Goal: Information Seeking & Learning: Learn about a topic

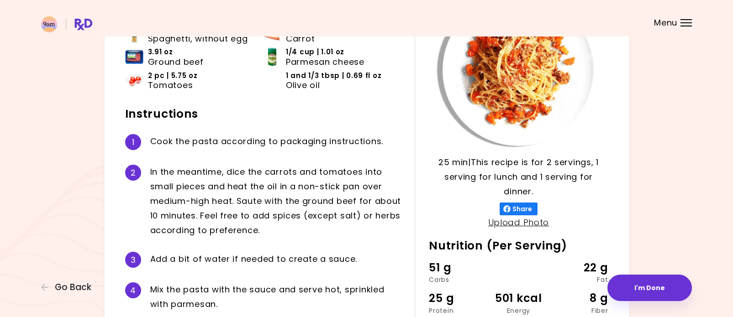
scroll to position [99, 0]
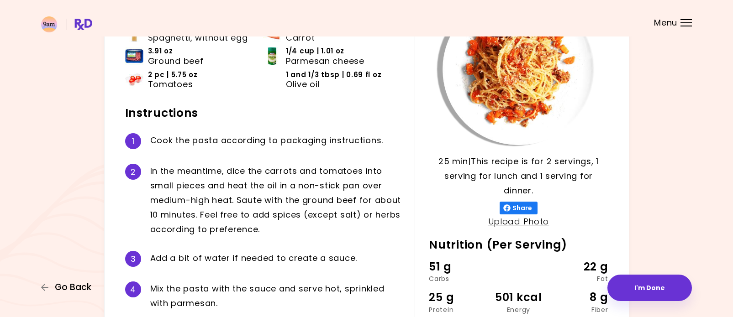
click at [71, 285] on span "Go Back" at bounding box center [73, 288] width 37 height 10
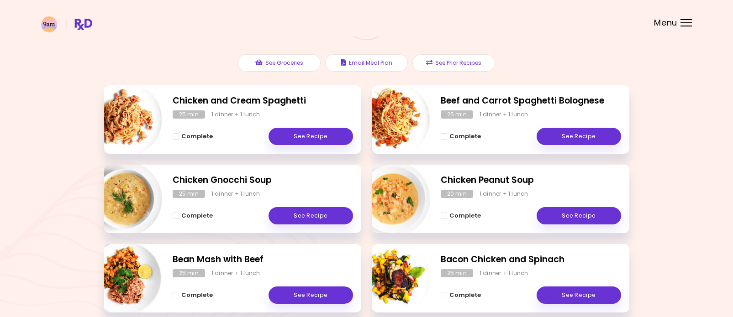
scroll to position [97, 0]
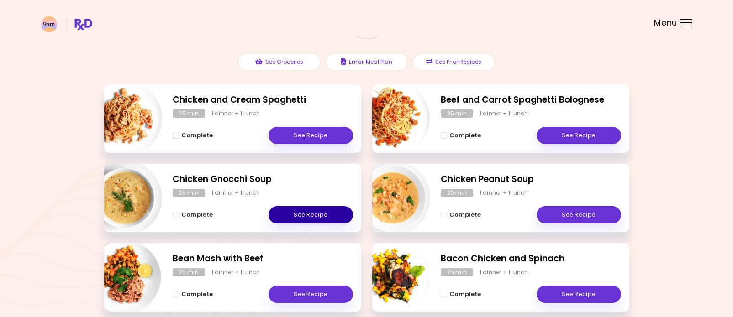
click at [325, 218] on link "See Recipe" at bounding box center [310, 214] width 84 height 17
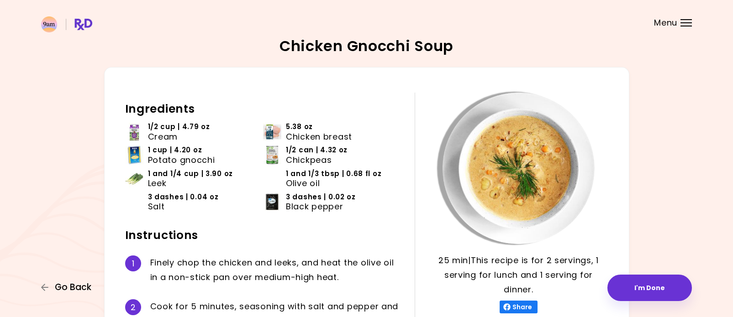
click at [67, 290] on span "Go Back" at bounding box center [73, 288] width 37 height 10
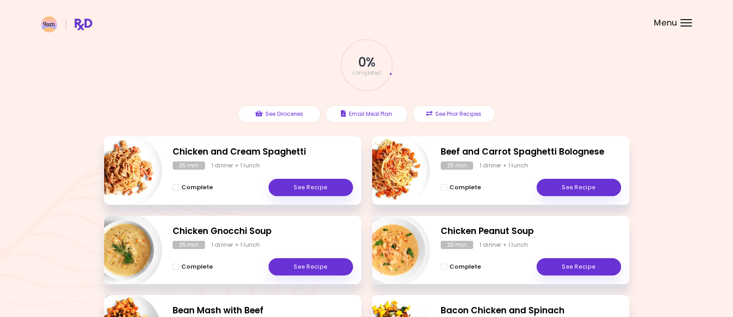
scroll to position [46, 0]
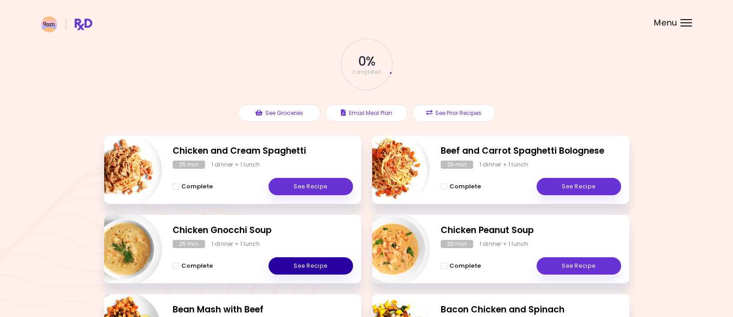
click at [324, 274] on link "See Recipe" at bounding box center [310, 265] width 84 height 17
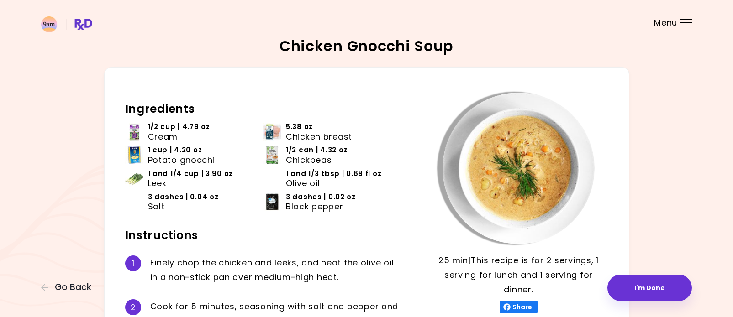
click at [166, 176] on span "1 and 1/4 cup | 3.90 oz" at bounding box center [190, 174] width 85 height 10
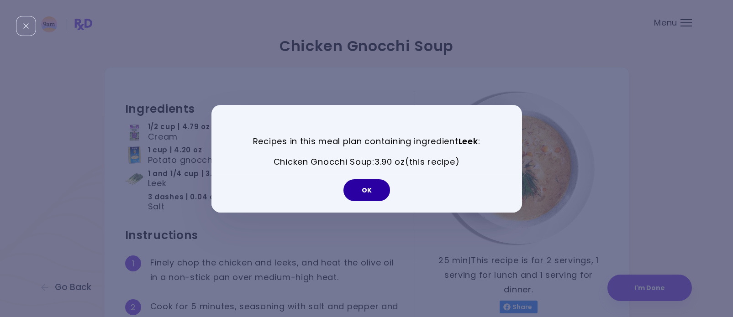
click at [367, 196] on button "OK" at bounding box center [366, 190] width 47 height 22
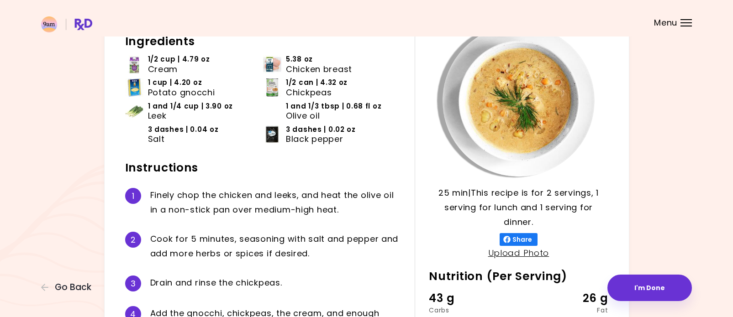
scroll to position [67, 0]
click at [73, 291] on span "Go Back" at bounding box center [73, 288] width 37 height 10
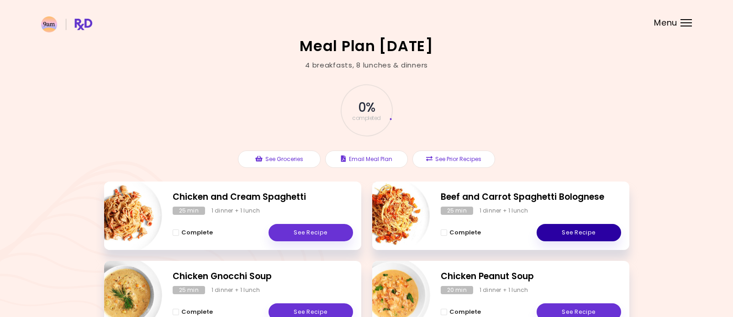
click at [573, 236] on link "See Recipe" at bounding box center [578, 232] width 84 height 17
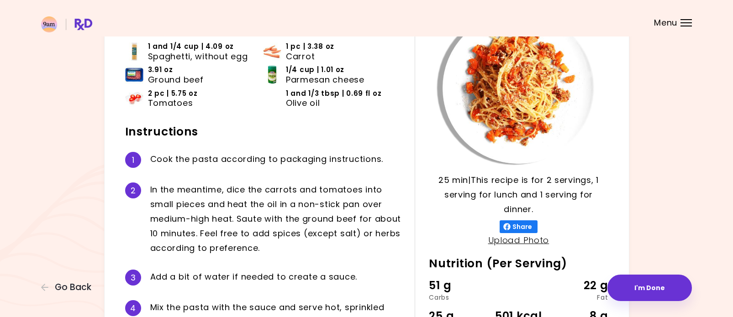
scroll to position [72, 0]
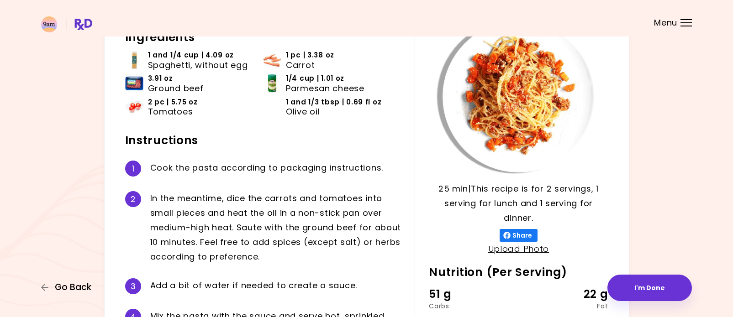
click at [62, 288] on span "Go Back" at bounding box center [73, 288] width 37 height 10
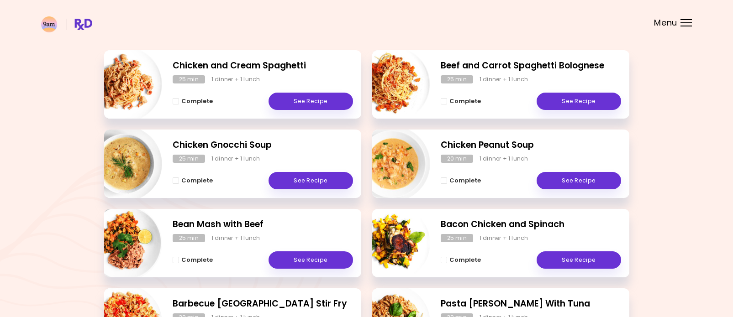
scroll to position [132, 0]
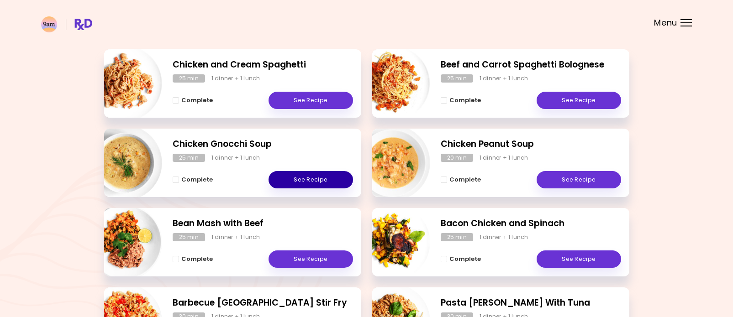
click at [310, 185] on link "See Recipe" at bounding box center [310, 179] width 84 height 17
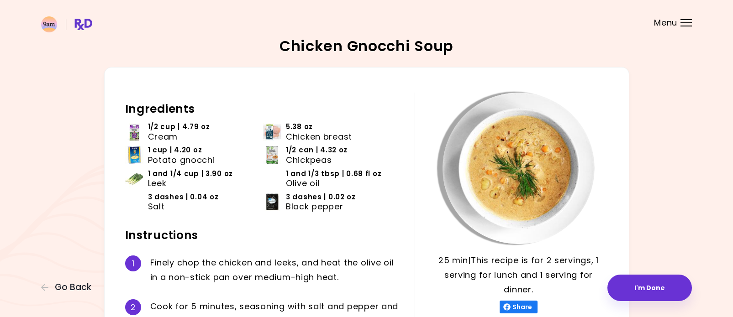
click at [306, 155] on span "Chickpeas" at bounding box center [309, 160] width 46 height 10
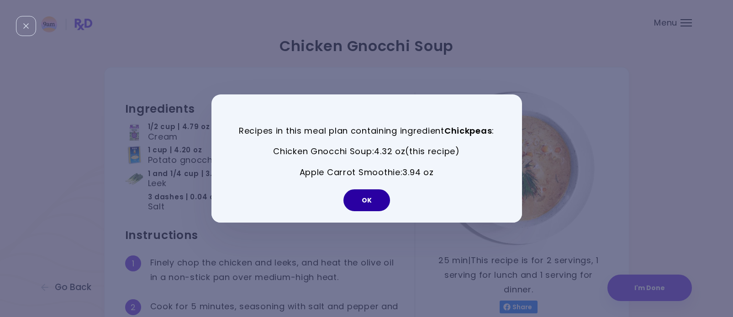
click at [367, 202] on button "OK" at bounding box center [366, 200] width 47 height 22
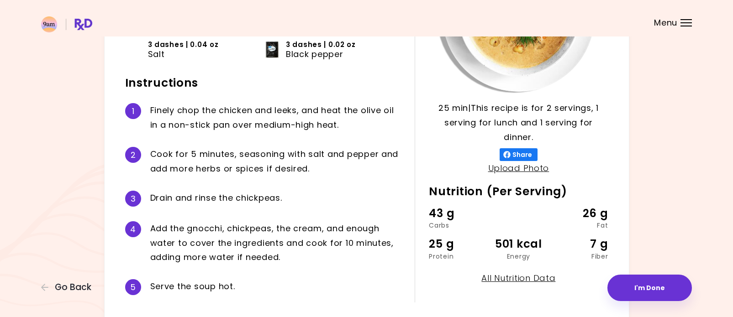
scroll to position [153, 0]
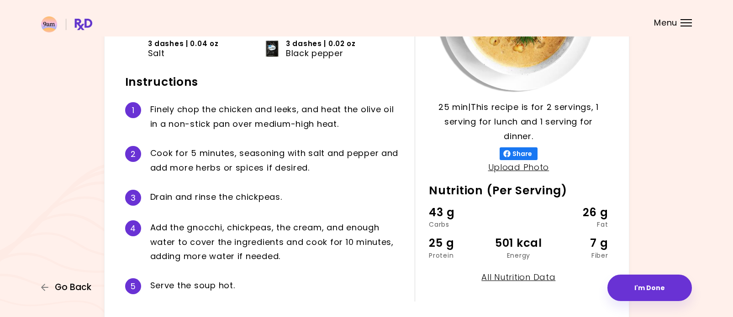
click at [76, 293] on span "Go Back" at bounding box center [73, 288] width 37 height 10
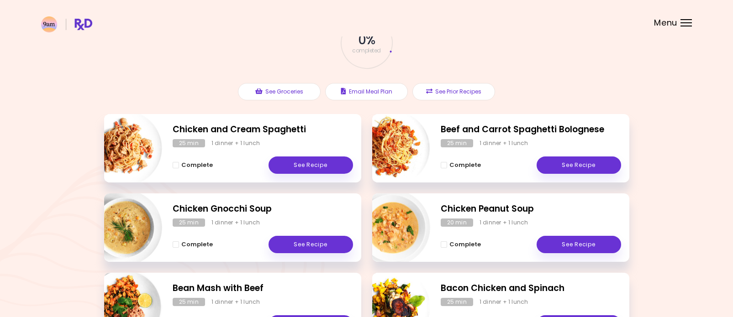
scroll to position [71, 0]
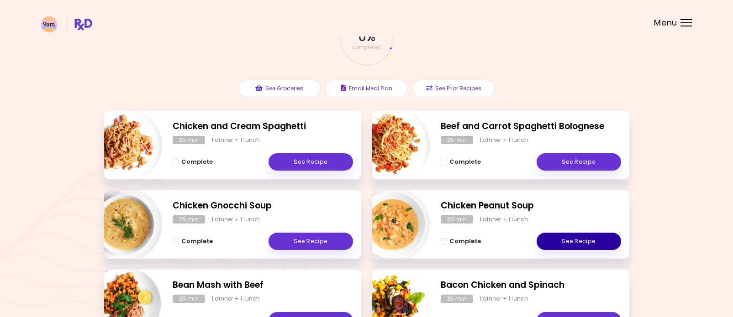
click at [586, 243] on link "See Recipe" at bounding box center [578, 241] width 84 height 17
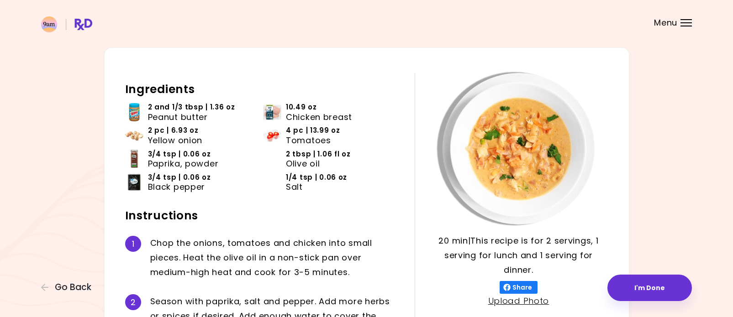
scroll to position [20, 0]
click at [308, 137] on span "Tomatoes" at bounding box center [308, 140] width 45 height 10
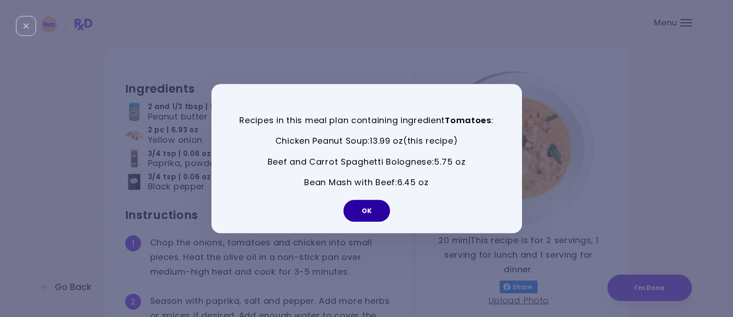
click at [370, 209] on button "OK" at bounding box center [366, 211] width 47 height 22
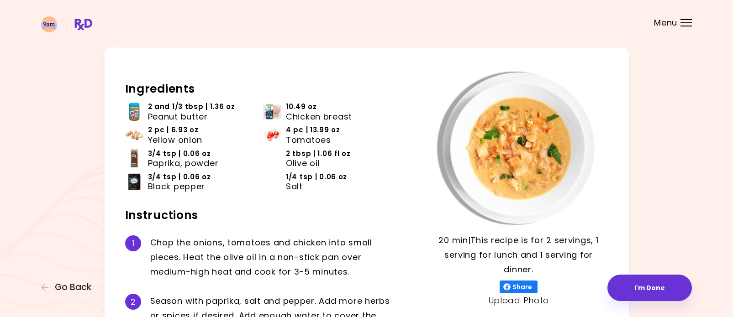
click at [173, 137] on span "Yellow onion" at bounding box center [175, 140] width 55 height 10
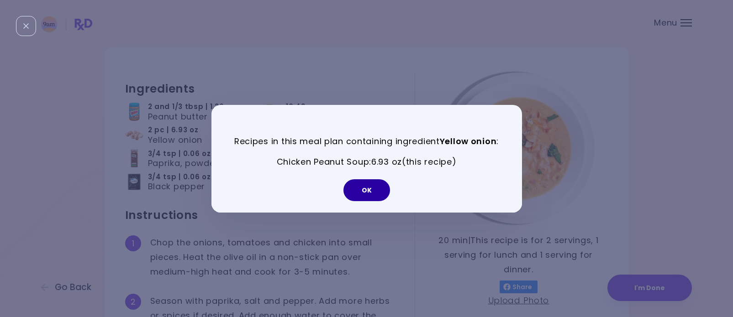
click at [365, 201] on button "OK" at bounding box center [366, 190] width 47 height 22
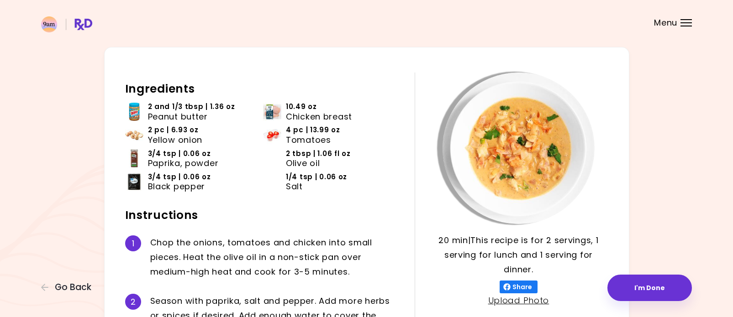
click at [313, 107] on span "10.49 oz" at bounding box center [301, 107] width 31 height 10
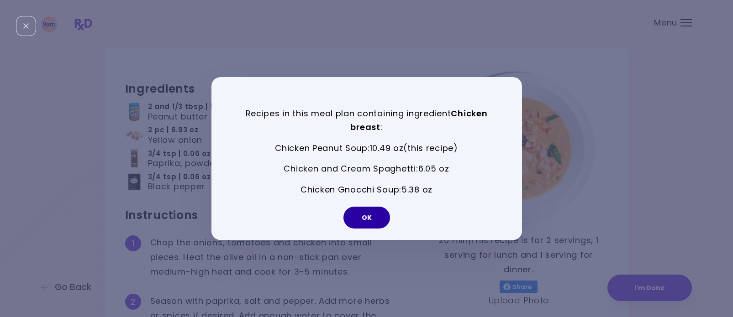
click at [361, 220] on button "OK" at bounding box center [366, 218] width 47 height 22
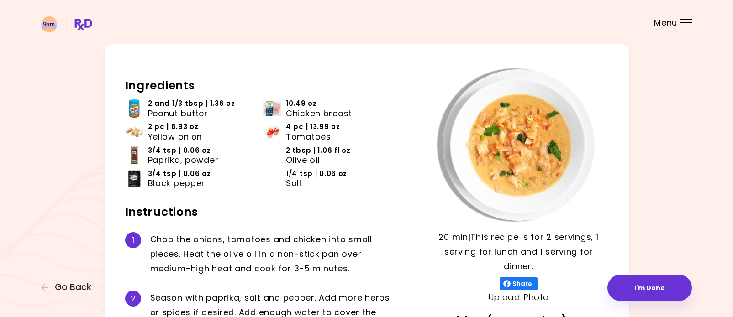
scroll to position [23, 0]
click at [73, 292] on span "Go Back" at bounding box center [73, 288] width 37 height 10
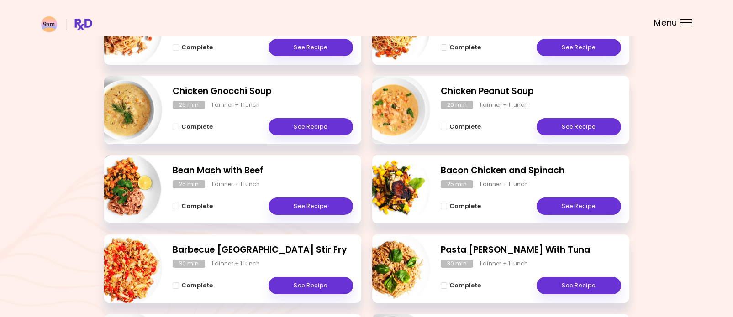
scroll to position [222, 0]
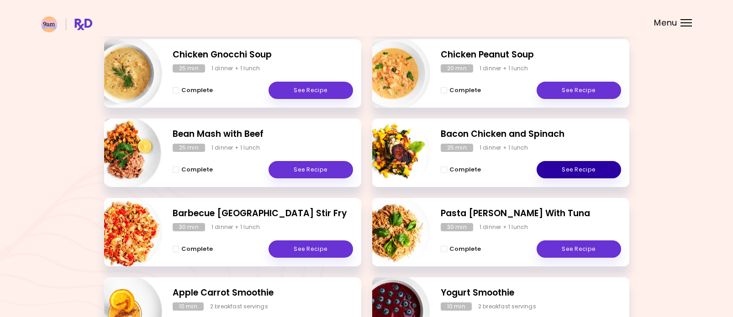
click at [583, 172] on link "See Recipe" at bounding box center [578, 169] width 84 height 17
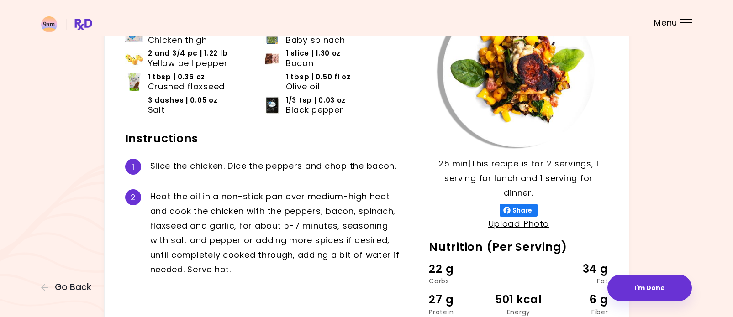
scroll to position [97, 0]
click at [74, 287] on span "Go Back" at bounding box center [73, 288] width 37 height 10
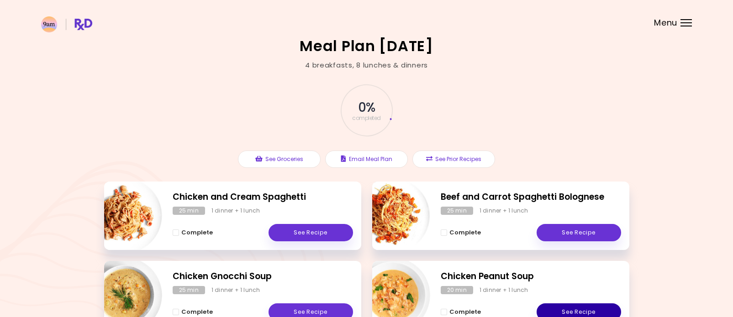
click at [577, 311] on link "See Recipe" at bounding box center [578, 312] width 84 height 17
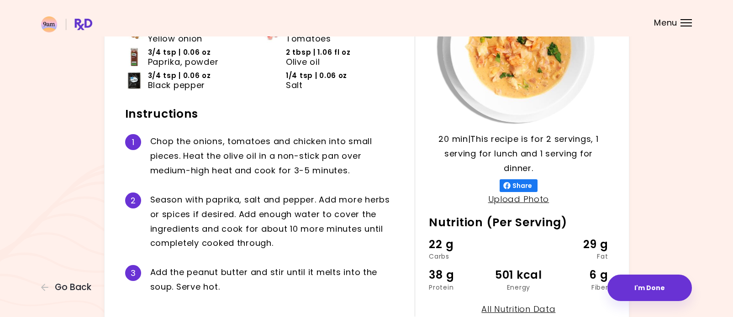
scroll to position [134, 0]
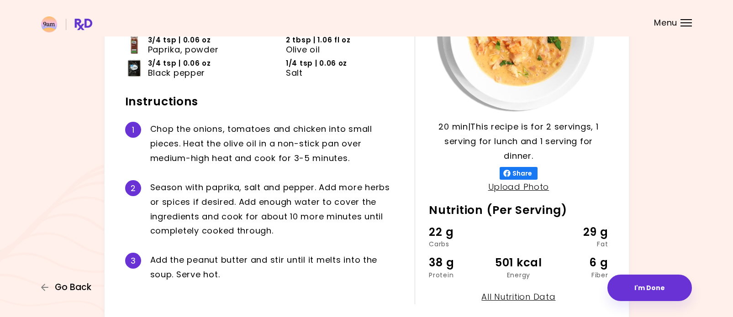
click at [63, 290] on span "Go Back" at bounding box center [73, 288] width 37 height 10
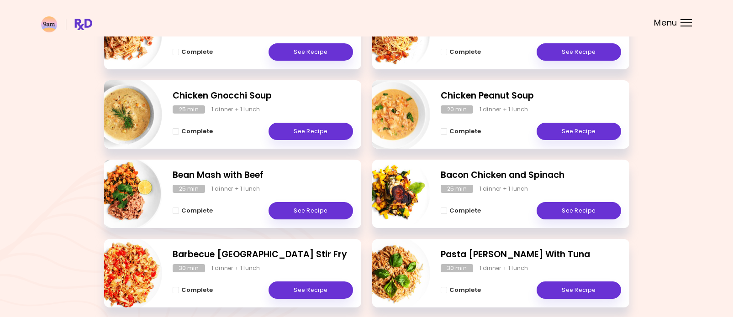
scroll to position [185, 0]
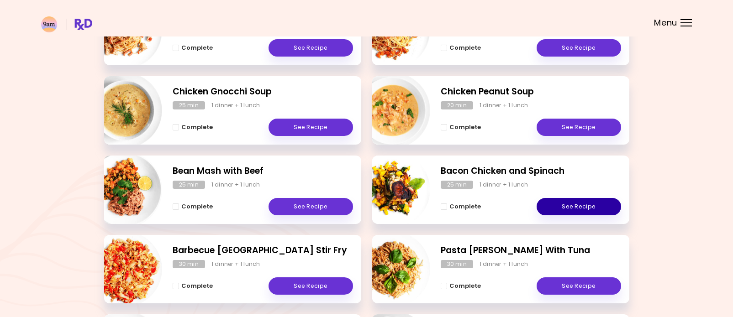
click at [579, 207] on link "See Recipe" at bounding box center [578, 206] width 84 height 17
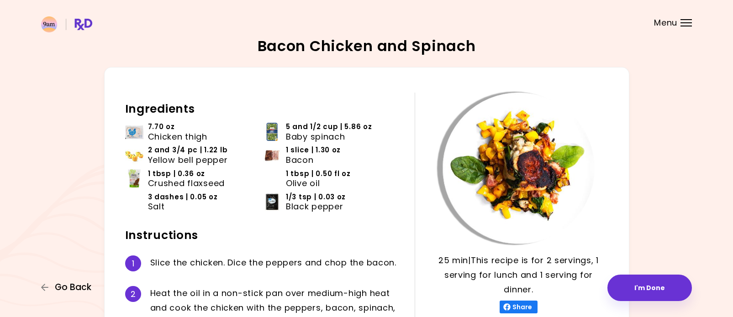
click at [67, 284] on span "Go Back" at bounding box center [73, 288] width 37 height 10
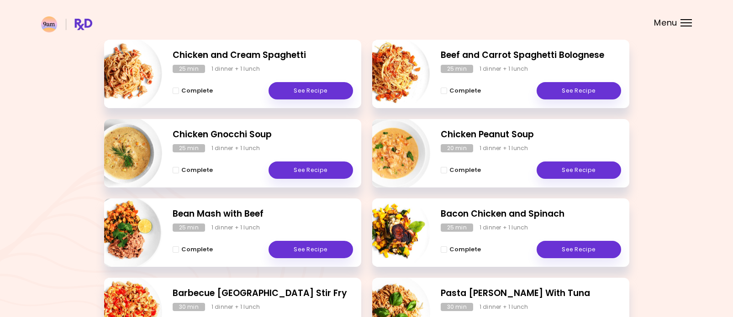
scroll to position [138, 0]
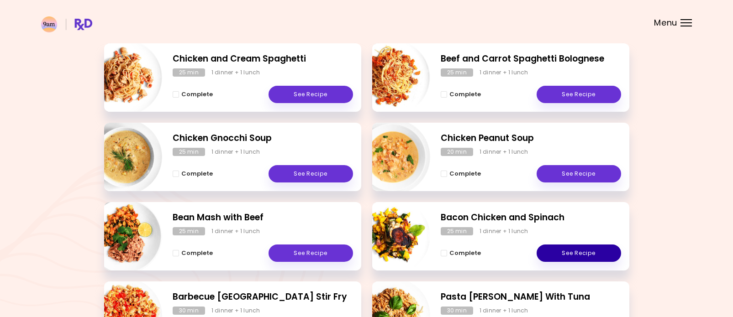
click at [591, 261] on link "See Recipe" at bounding box center [578, 253] width 84 height 17
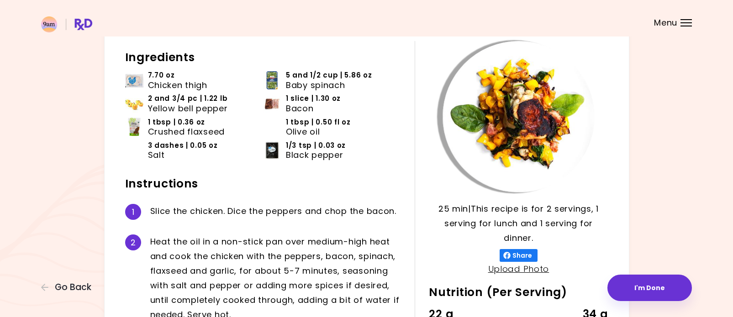
scroll to position [61, 0]
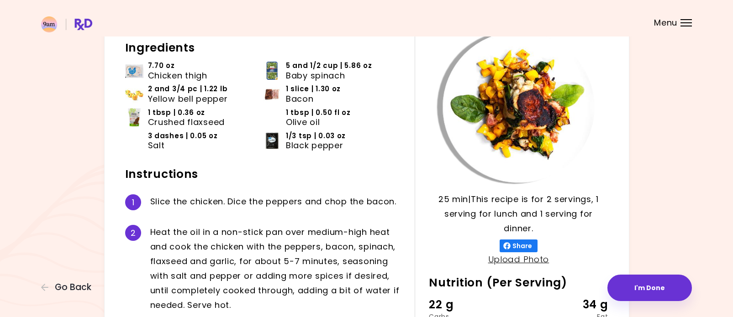
click at [181, 75] on span "Chicken thigh" at bounding box center [177, 76] width 59 height 10
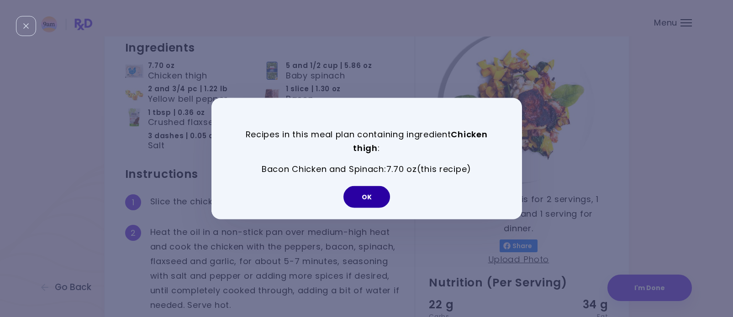
click at [368, 206] on button "OK" at bounding box center [366, 197] width 47 height 22
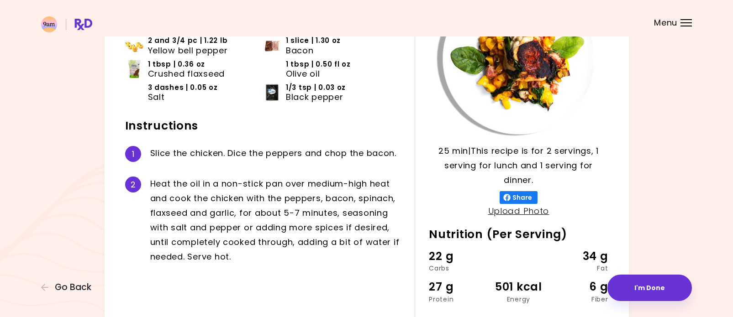
scroll to position [112, 0]
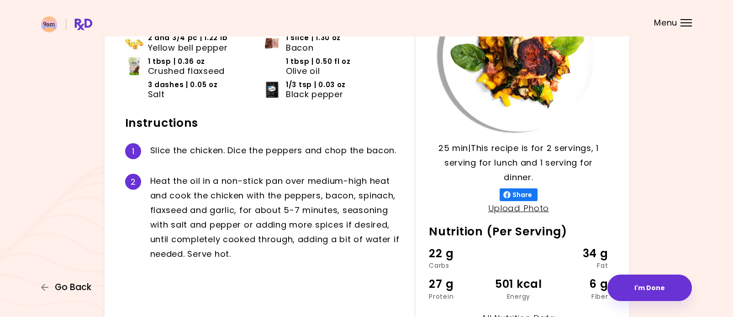
click at [69, 288] on span "Go Back" at bounding box center [73, 288] width 37 height 10
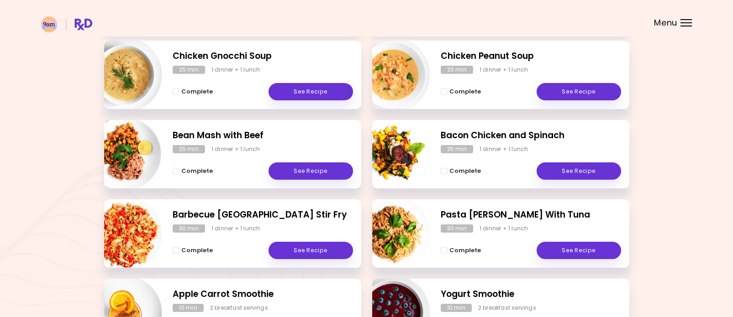
scroll to position [221, 0]
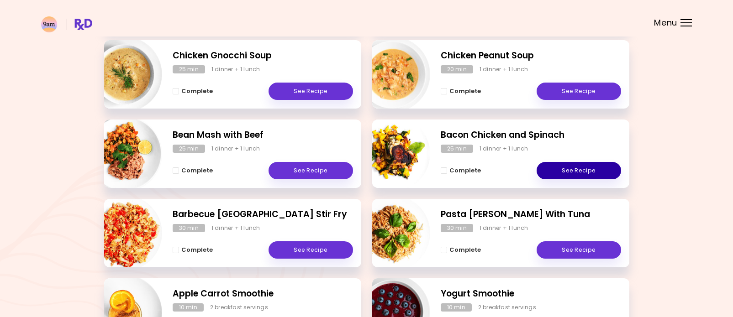
click at [592, 172] on link "See Recipe" at bounding box center [578, 170] width 84 height 17
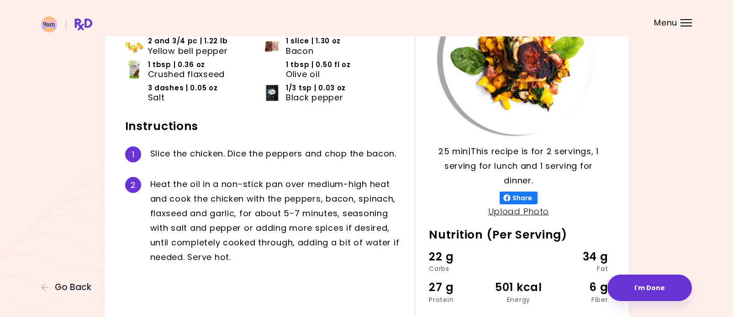
scroll to position [112, 0]
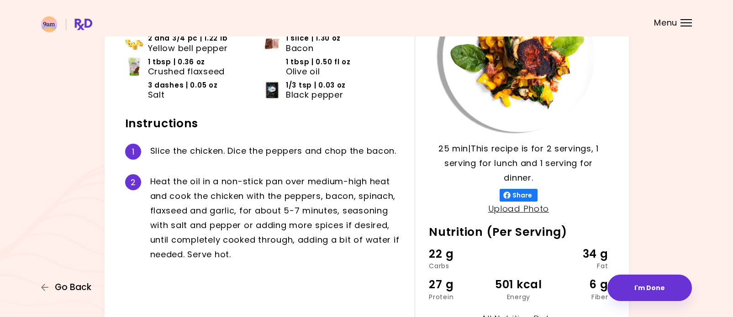
click at [74, 292] on span "Go Back" at bounding box center [73, 288] width 37 height 10
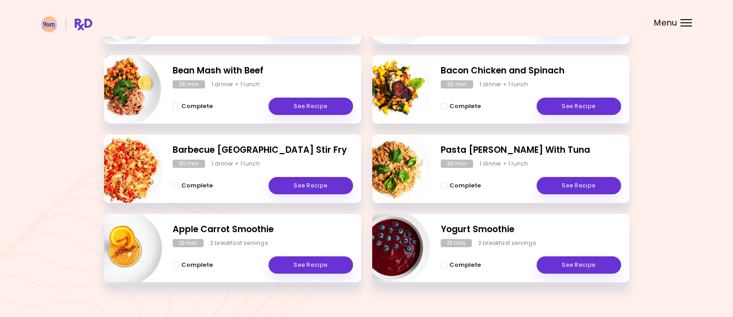
scroll to position [284, 0]
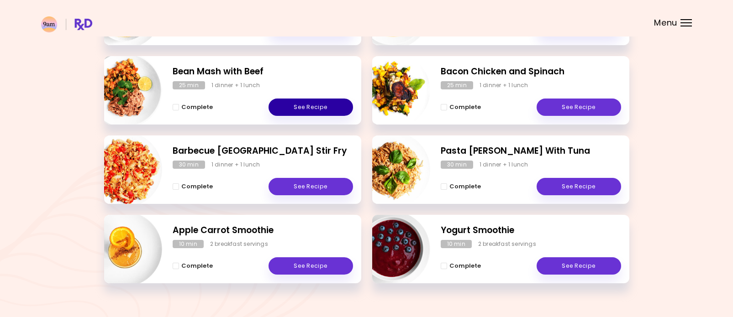
click at [310, 112] on link "See Recipe" at bounding box center [310, 107] width 84 height 17
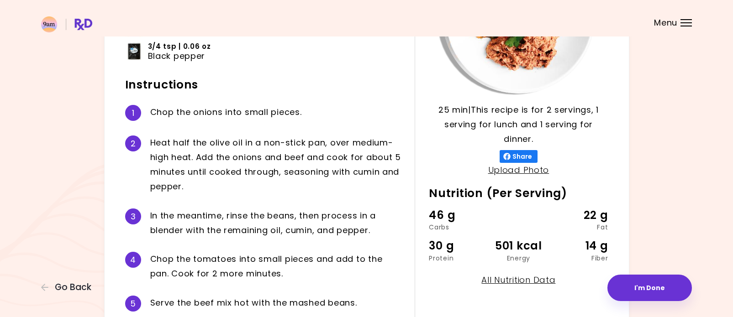
scroll to position [152, 0]
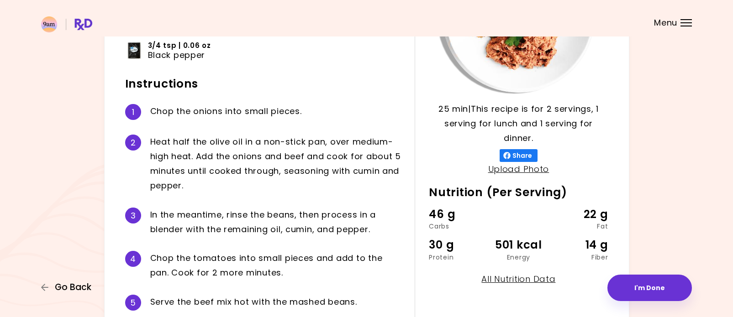
click at [73, 291] on span "Go Back" at bounding box center [73, 288] width 37 height 10
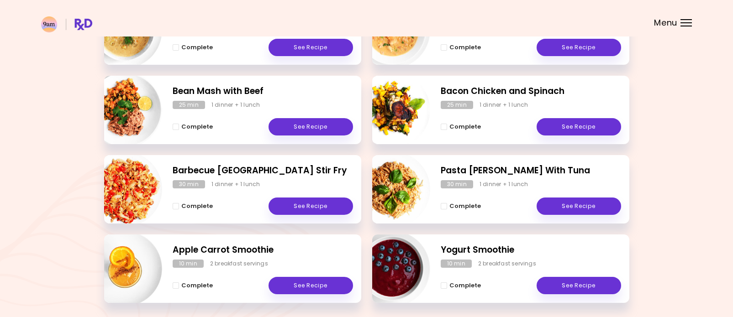
scroll to position [267, 0]
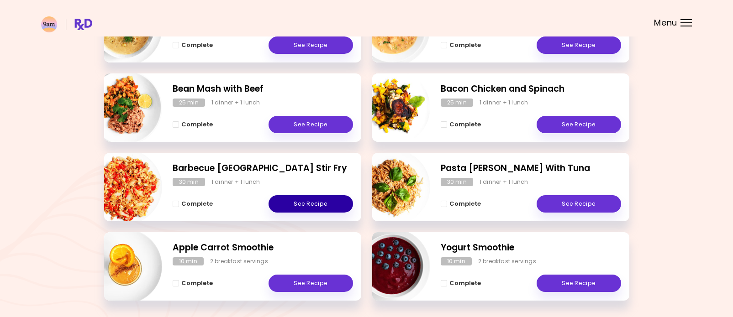
click at [303, 203] on link "See Recipe" at bounding box center [310, 203] width 84 height 17
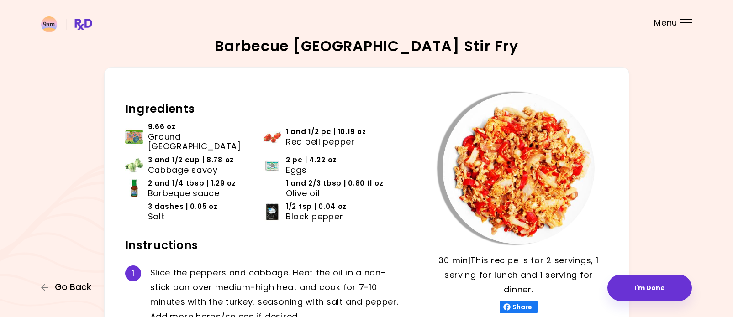
click at [73, 291] on span "Go Back" at bounding box center [73, 288] width 37 height 10
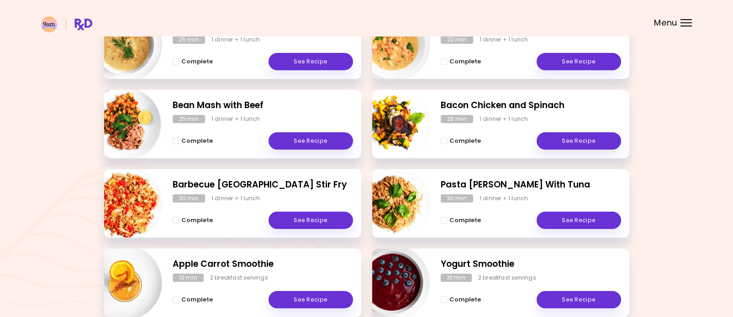
scroll to position [255, 0]
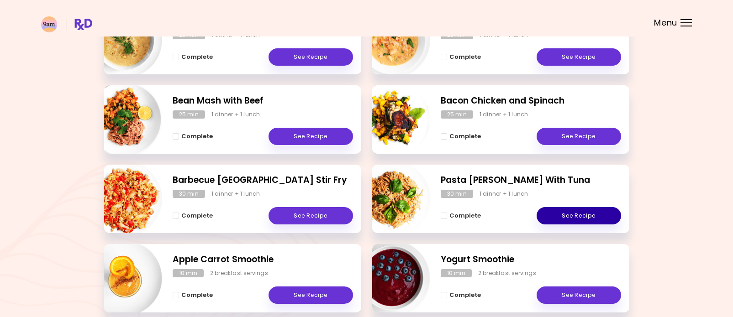
click at [577, 217] on link "See Recipe" at bounding box center [578, 215] width 84 height 17
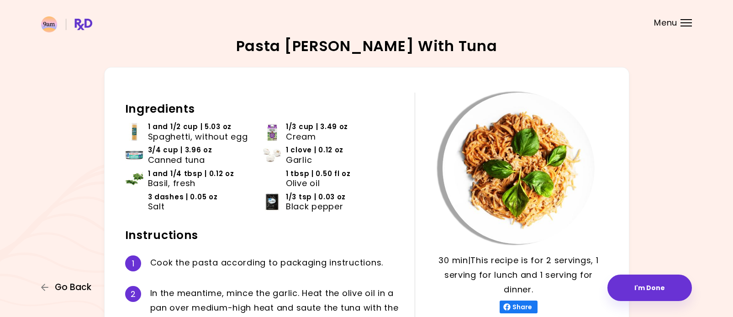
click at [72, 288] on span "Go Back" at bounding box center [73, 288] width 37 height 10
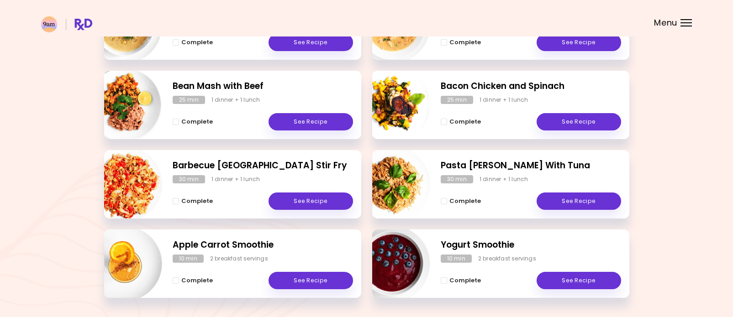
scroll to position [300, 0]
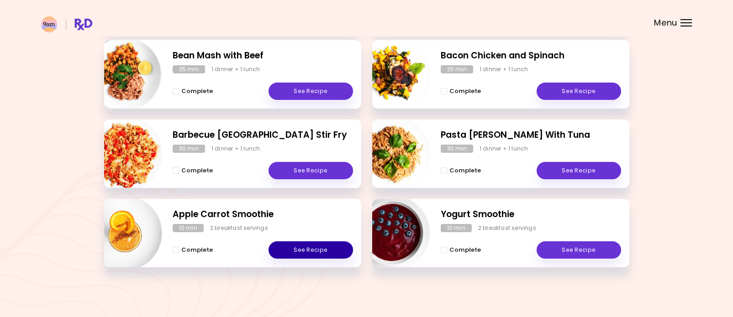
click at [318, 252] on link "See Recipe" at bounding box center [310, 250] width 84 height 17
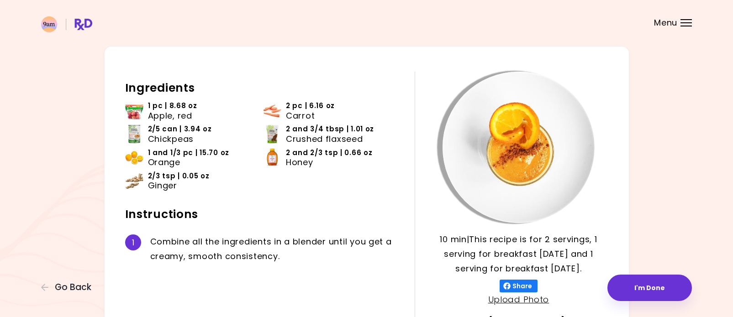
scroll to position [36, 0]
